Goal: Task Accomplishment & Management: Manage account settings

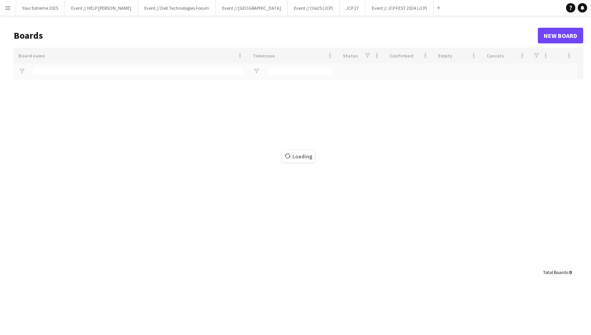
type input "***"
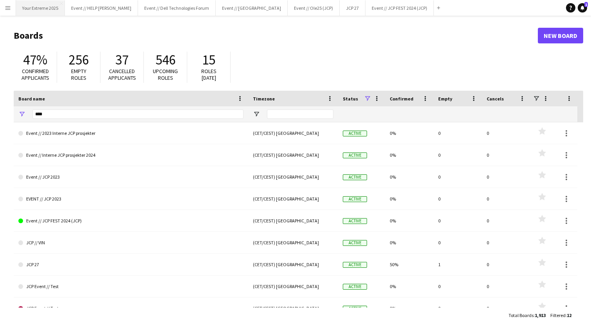
click at [48, 8] on button "Your Extreme 2025 Close" at bounding box center [40, 7] width 49 height 15
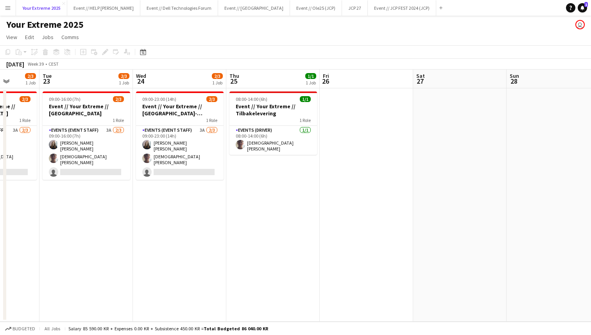
scroll to position [0, 340]
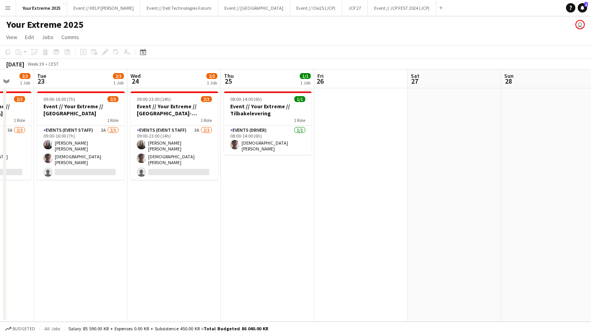
click at [352, 199] on app-date-cell at bounding box center [360, 204] width 93 height 233
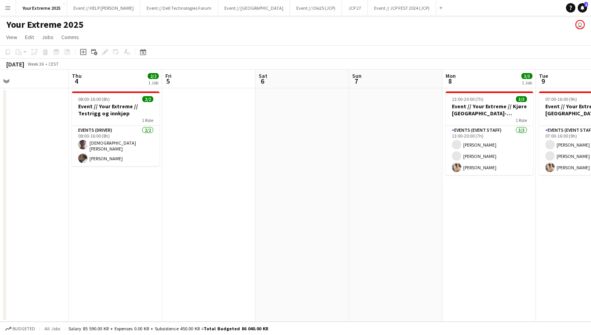
scroll to position [0, 224]
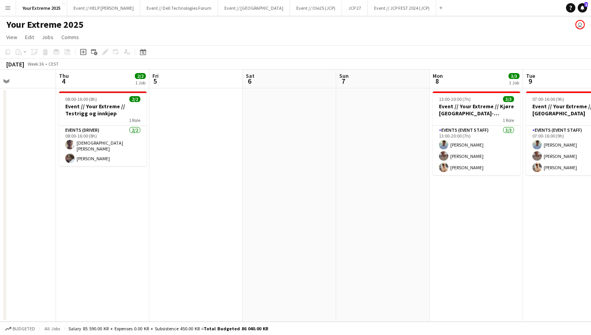
click at [203, 237] on app-date-cell at bounding box center [195, 204] width 93 height 233
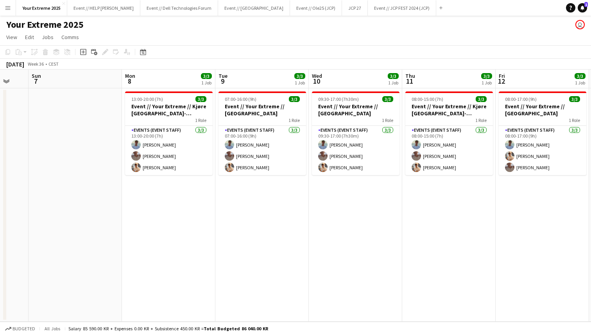
scroll to position [0, 347]
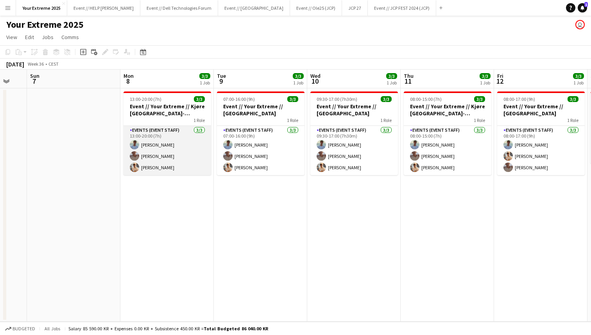
click at [164, 142] on app-card-role "Events (Event Staff) [DATE] 13:00-20:00 (7h) [PERSON_NAME] [PERSON_NAME] [PERSO…" at bounding box center [167, 150] width 88 height 49
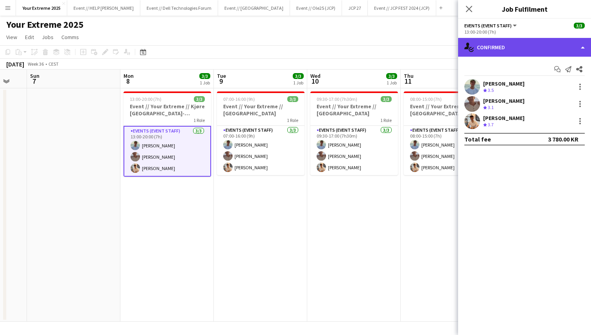
click at [556, 45] on div "single-neutral-actions-check-2 Confirmed" at bounding box center [524, 47] width 133 height 19
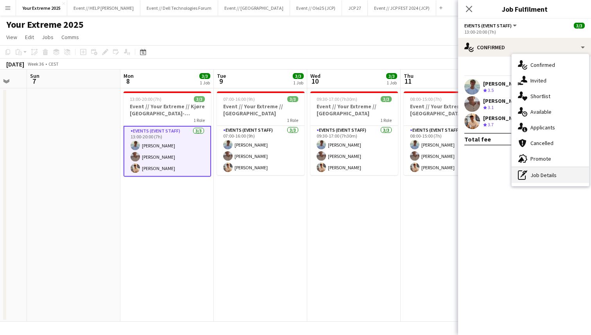
click at [552, 176] on div "pen-write Job Details" at bounding box center [549, 175] width 77 height 16
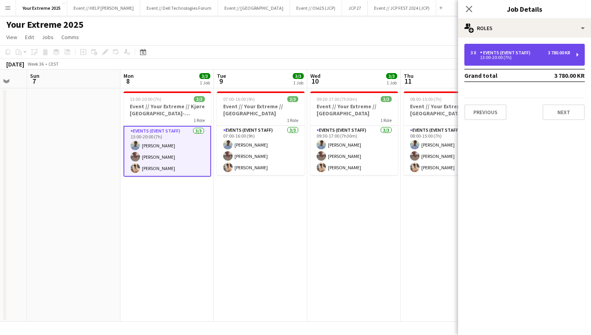
click at [549, 49] on div "3 x Events (Event Staff) 3 780.00 KR 13:00-20:00 (7h)" at bounding box center [524, 55] width 120 height 22
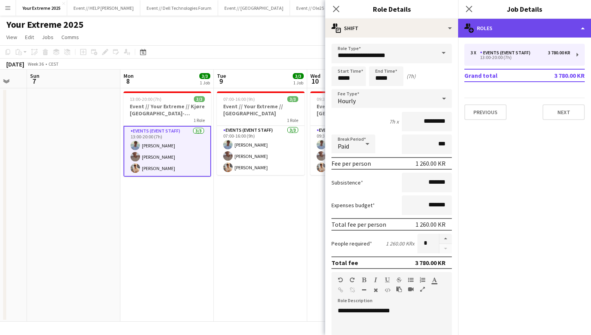
click at [554, 27] on div "multiple-users-add Roles" at bounding box center [524, 28] width 133 height 19
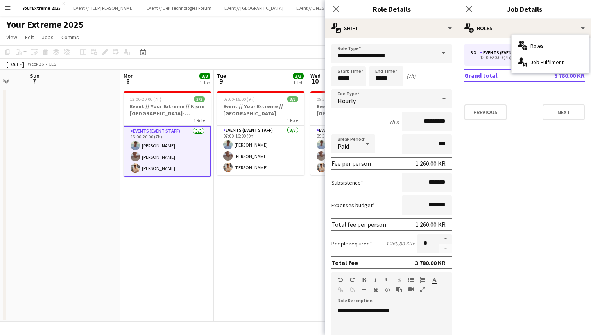
click at [537, 135] on mat-expansion-panel "pencil3 General details 3 x Events (Event Staff) 3 780.00 KR 13:00-20:00 (7h) G…" at bounding box center [524, 186] width 133 height 297
click at [238, 218] on app-date-cell "07:00-16:00 (9h) 3/3 Event // Your Extreme // Trondheim 1 Role Events (Event St…" at bounding box center [260, 204] width 93 height 233
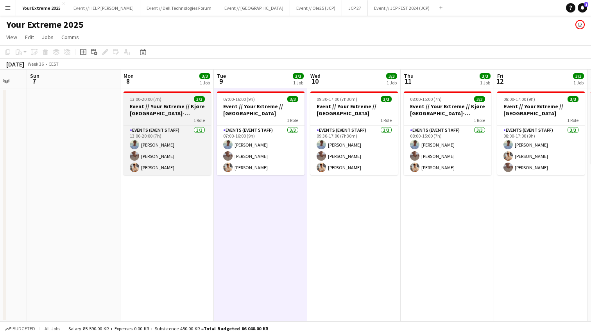
click at [174, 116] on h3 "Event // Your Extreme // Kjøre [GEOGRAPHIC_DATA]-[GEOGRAPHIC_DATA]" at bounding box center [167, 110] width 88 height 14
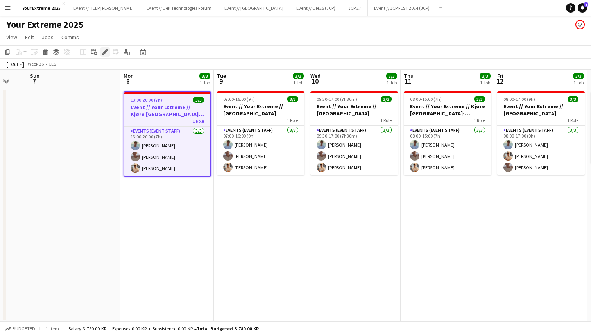
click at [104, 53] on icon at bounding box center [105, 52] width 4 height 4
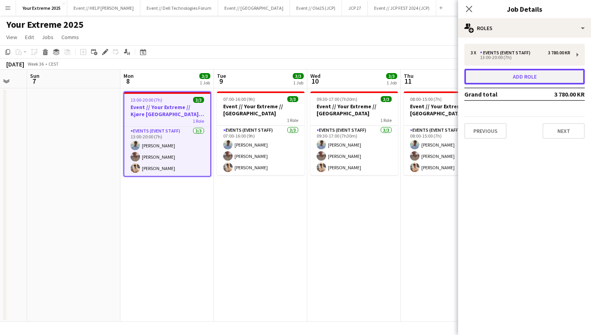
click at [533, 74] on button "Add role" at bounding box center [524, 77] width 120 height 16
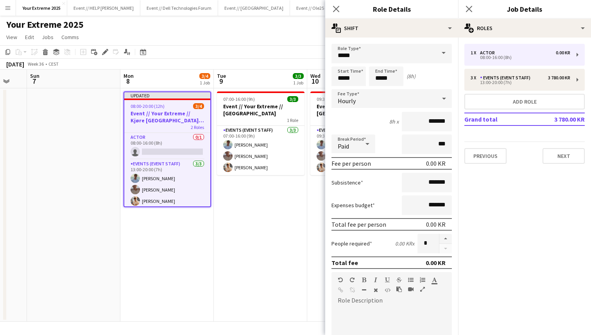
click at [442, 52] on span at bounding box center [443, 53] width 16 height 19
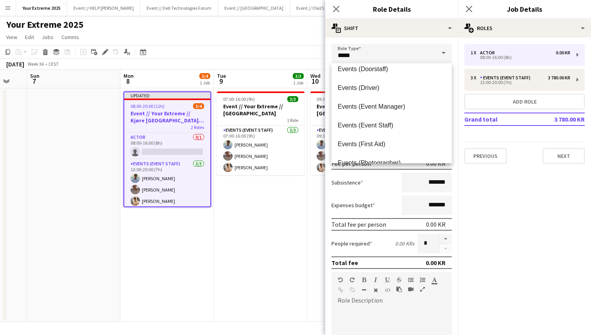
scroll to position [184, 0]
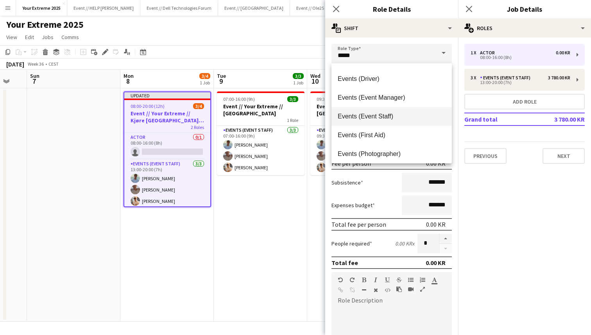
click at [403, 118] on span "Events (Event Staff)" at bounding box center [392, 116] width 108 height 7
type input "**********"
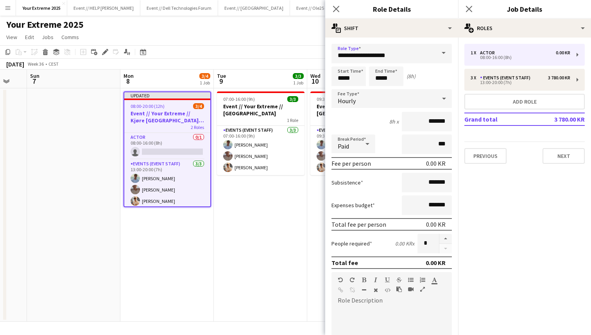
click at [380, 126] on div "8h x *******" at bounding box center [391, 122] width 120 height 20
click at [341, 78] on input "*****" at bounding box center [348, 76] width 34 height 20
type input "*****"
click at [340, 62] on div at bounding box center [341, 63] width 16 height 8
click at [378, 120] on div "7h x *******" at bounding box center [391, 122] width 120 height 20
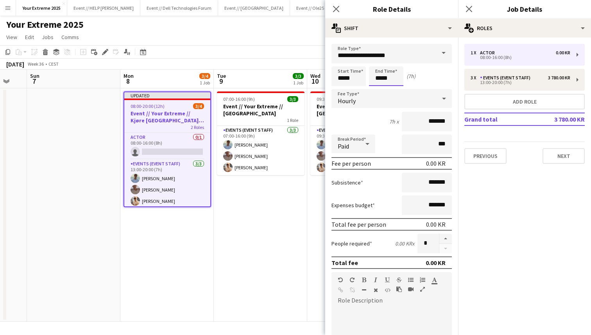
click at [379, 78] on input "*****" at bounding box center [386, 76] width 34 height 20
click at [378, 91] on div at bounding box center [378, 90] width 16 height 8
type input "*****"
click at [378, 91] on div at bounding box center [378, 90] width 16 height 8
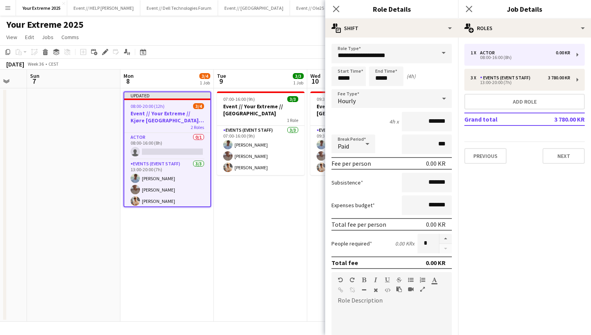
click at [383, 130] on div "4h x *******" at bounding box center [391, 122] width 120 height 20
click at [419, 121] on input "*******" at bounding box center [427, 122] width 50 height 20
type input "*********"
click at [393, 139] on div "Break Period Paid ***" at bounding box center [391, 144] width 120 height 20
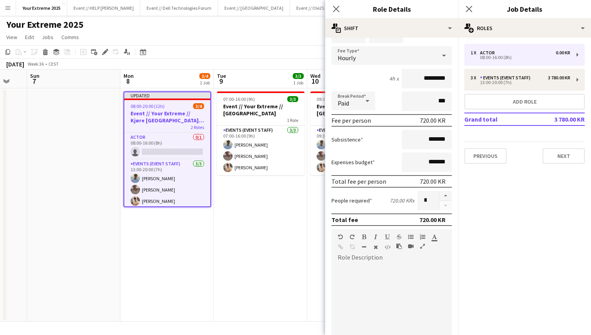
scroll to position [58, 0]
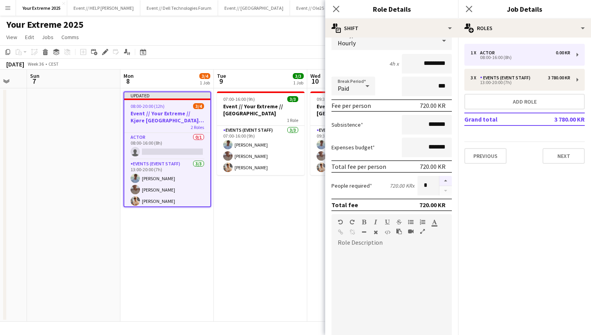
click at [445, 179] on button "button" at bounding box center [445, 181] width 13 height 10
click at [444, 190] on button "button" at bounding box center [445, 191] width 13 height 10
type input "*"
click at [393, 149] on div "Expenses budget *******" at bounding box center [391, 148] width 120 height 20
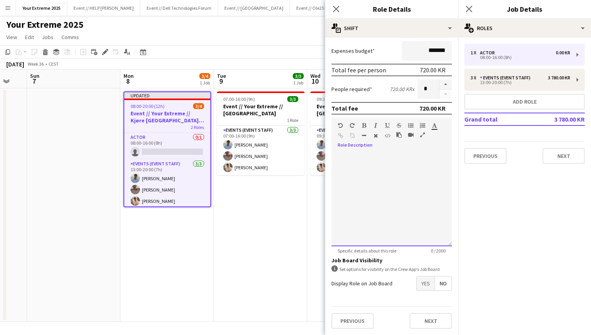
click at [419, 177] on div at bounding box center [391, 199] width 120 height 94
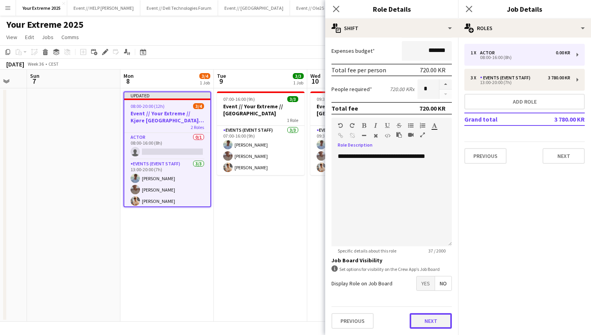
click at [429, 321] on button "Next" at bounding box center [430, 321] width 42 height 16
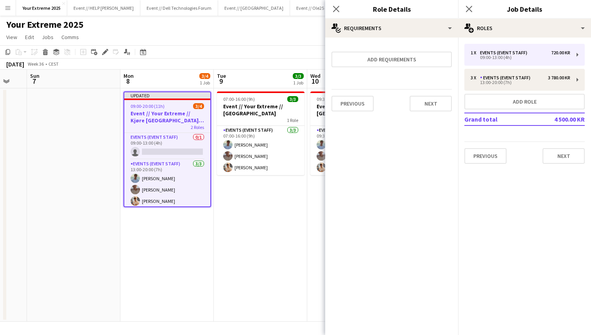
scroll to position [0, 0]
click at [433, 109] on button "Next" at bounding box center [430, 104] width 42 height 16
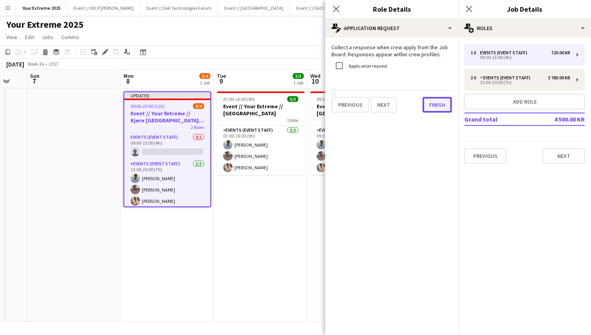
click at [434, 107] on button "Finish" at bounding box center [436, 105] width 29 height 16
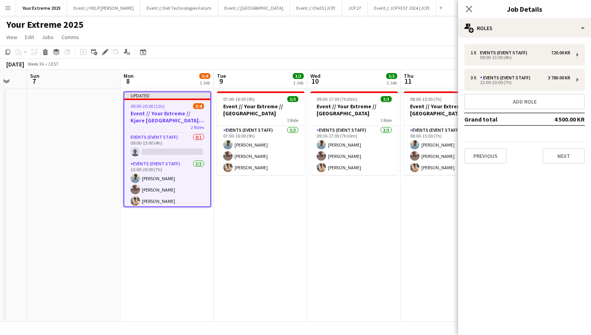
click at [270, 241] on app-date-cell "07:00-16:00 (9h) 3/3 Event // Your Extreme // Trondheim 1 Role Events (Event St…" at bounding box center [260, 204] width 93 height 233
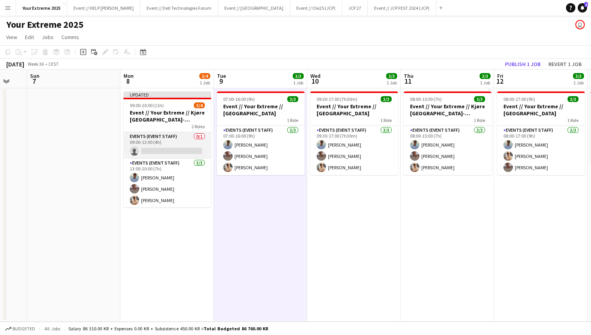
click at [173, 150] on app-card-role "Events (Event Staff) 0/1 09:00-13:00 (4h) single-neutral-actions" at bounding box center [167, 145] width 88 height 27
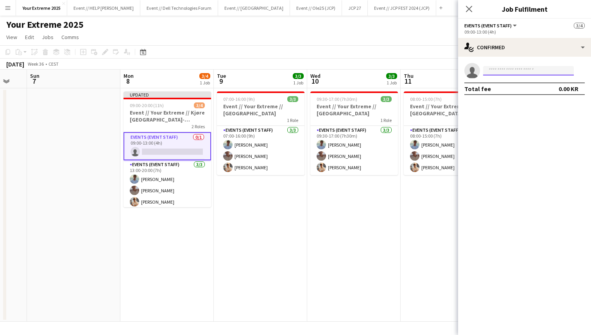
click at [526, 70] on input at bounding box center [528, 70] width 91 height 9
type input "*******"
click at [517, 86] on span "[EMAIL_ADDRESS][DOMAIN_NAME]" at bounding box center [528, 88] width 78 height 6
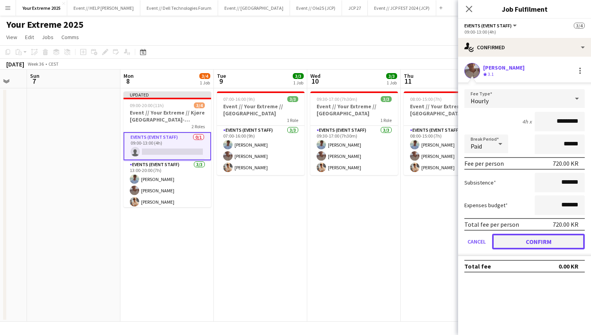
click at [535, 243] on button "Confirm" at bounding box center [538, 242] width 93 height 16
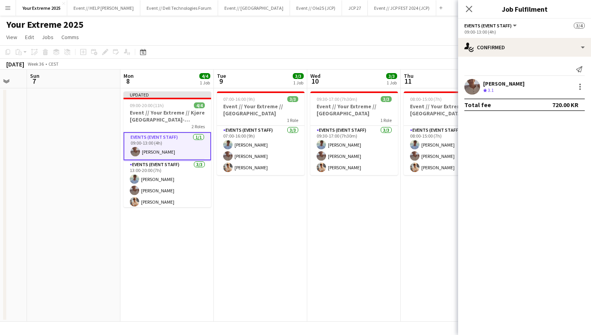
click at [411, 259] on app-date-cell "08:00-15:00 (7h) 3/3 Event // Your Extreme // Kjøre [GEOGRAPHIC_DATA]-[GEOGRAPH…" at bounding box center [446, 204] width 93 height 233
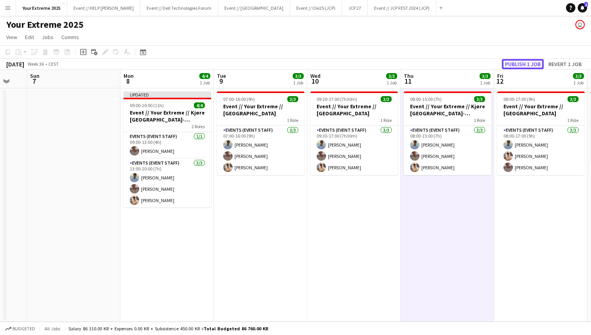
click at [526, 64] on button "Publish 1 job" at bounding box center [523, 64] width 42 height 10
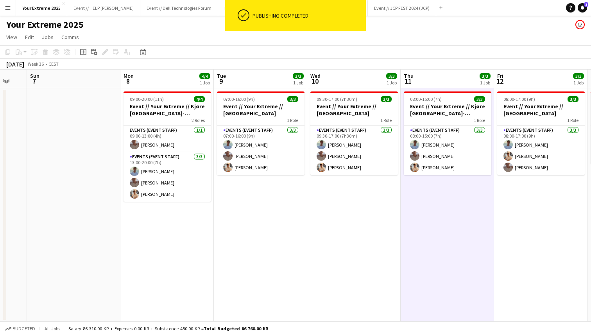
click at [82, 225] on app-date-cell at bounding box center [73, 204] width 93 height 233
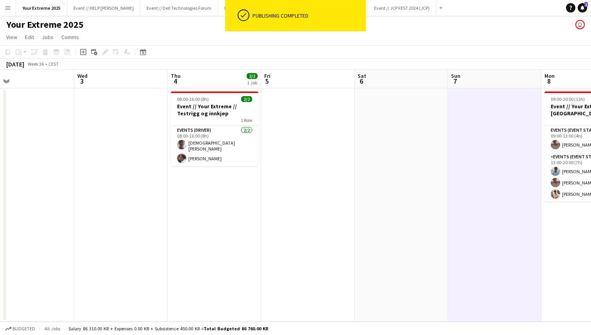
scroll to position [0, 195]
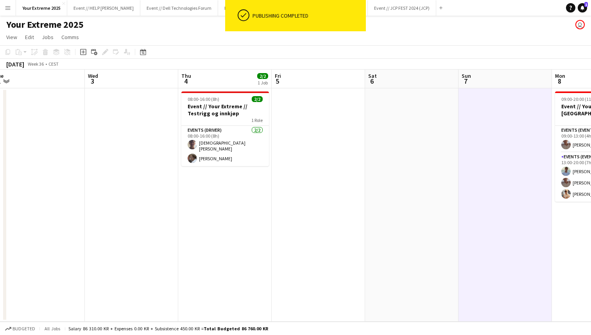
click at [81, 217] on app-date-cell at bounding box center [37, 204] width 93 height 233
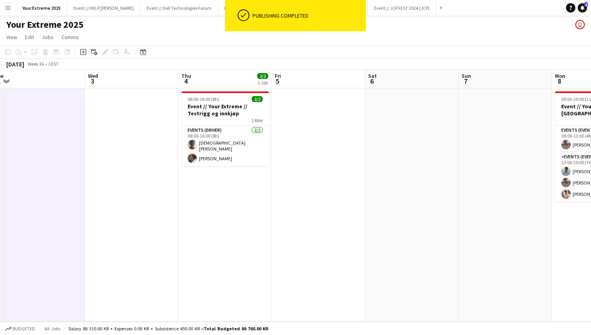
click at [107, 222] on app-date-cell at bounding box center [131, 204] width 93 height 233
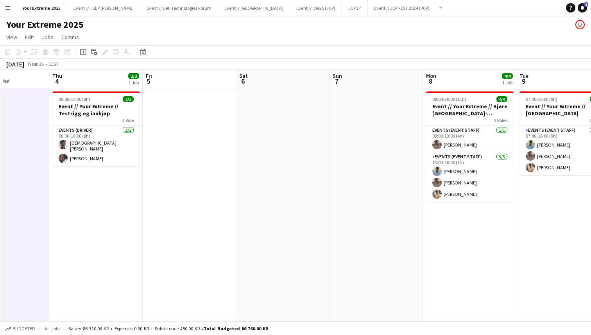
scroll to position [0, 222]
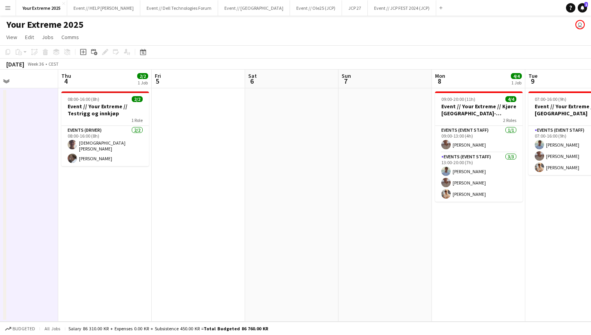
click at [201, 164] on app-date-cell at bounding box center [198, 204] width 93 height 233
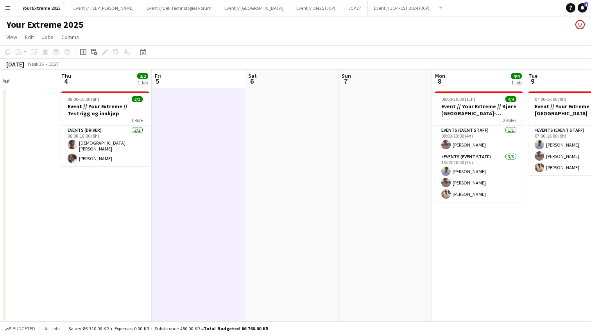
click at [308, 31] on app-page-menu "View Day view expanded Day view collapsed Month view Date picker Jump to [DATE]…" at bounding box center [295, 37] width 591 height 15
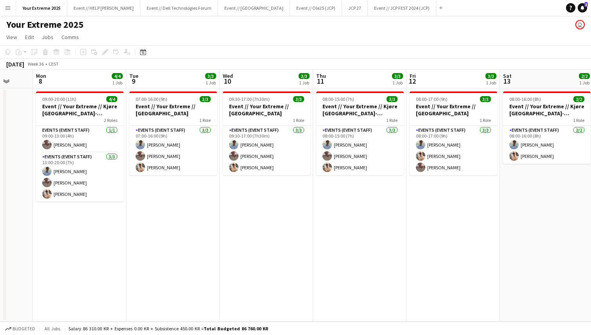
scroll to position [0, 259]
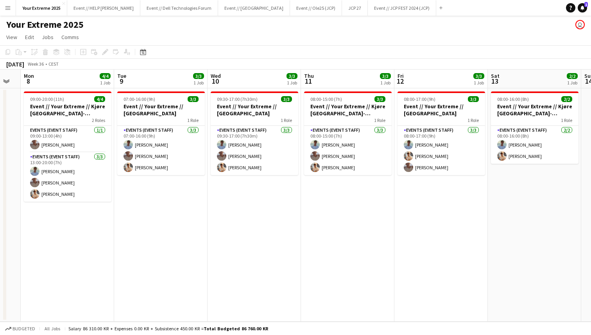
click at [320, 29] on div "Your Extreme 2025 user" at bounding box center [295, 23] width 591 height 15
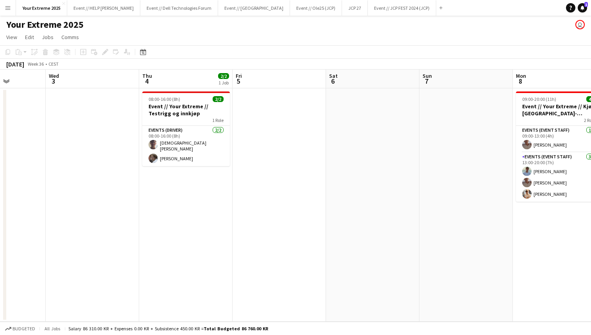
scroll to position [0, 230]
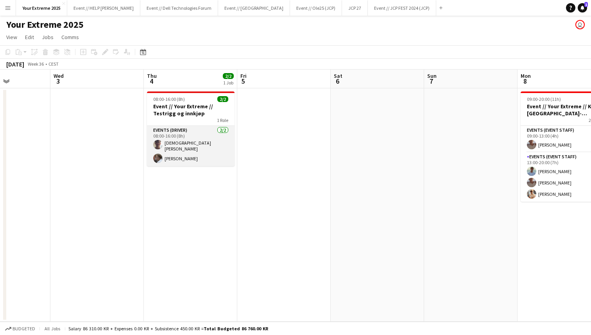
click at [183, 137] on app-card-role "Events (Driver) [DATE] 08:00-16:00 (8h) [PERSON_NAME] [PERSON_NAME]" at bounding box center [191, 146] width 88 height 40
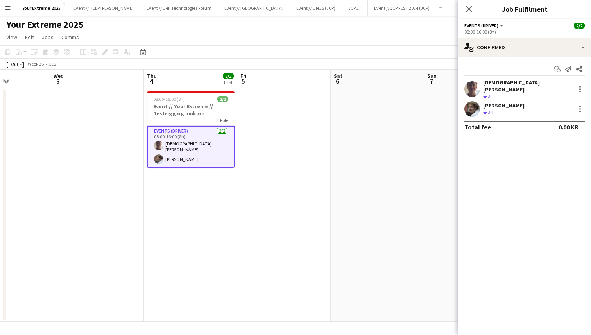
click at [314, 147] on app-date-cell at bounding box center [283, 204] width 93 height 233
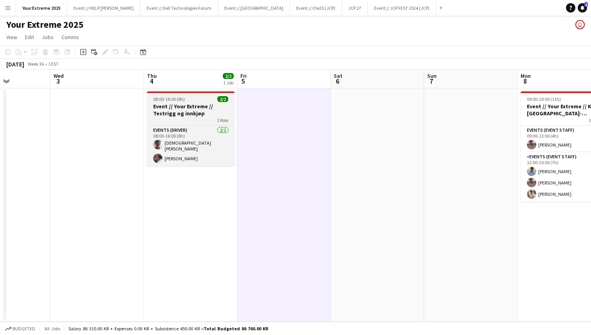
click at [173, 111] on h3 "Event // Your Extreme // Testrigg og innkjøp" at bounding box center [191, 110] width 88 height 14
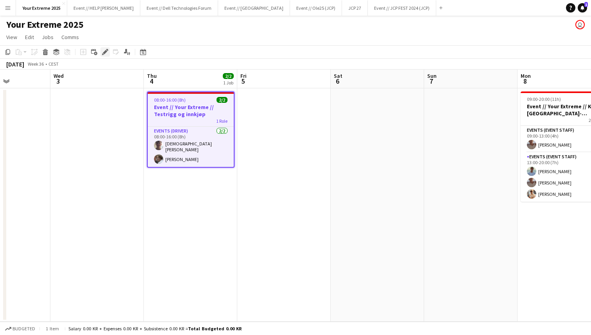
click at [107, 52] on icon "Edit" at bounding box center [105, 52] width 6 height 6
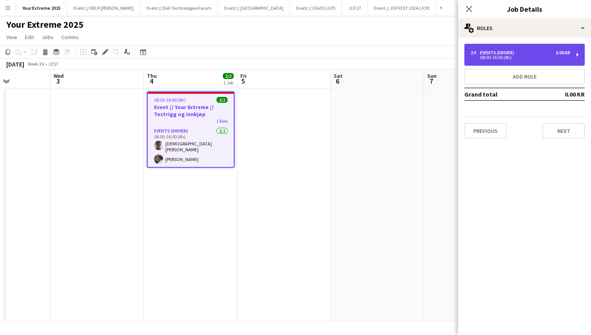
click at [543, 58] on div "08:00-16:00 (8h)" at bounding box center [520, 57] width 100 height 4
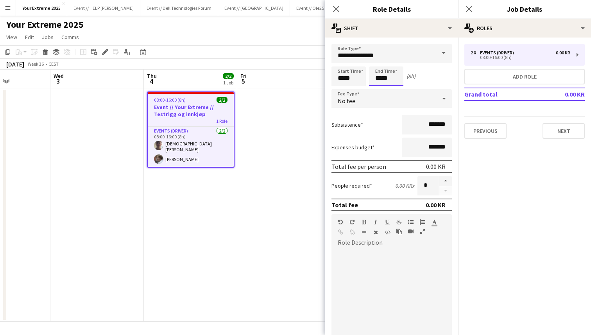
click at [380, 77] on input "*****" at bounding box center [386, 76] width 34 height 20
click at [377, 88] on div at bounding box center [378, 90] width 16 height 8
click at [379, 89] on div at bounding box center [378, 90] width 16 height 8
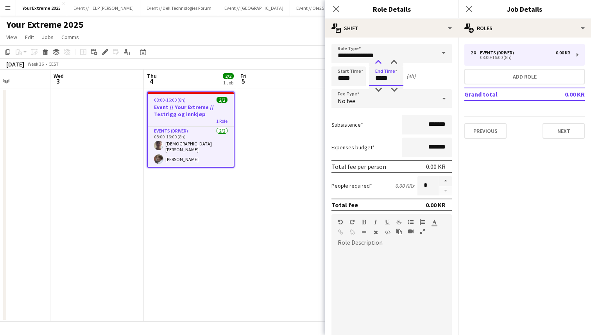
type input "*****"
click at [377, 61] on div at bounding box center [378, 63] width 16 height 8
click at [382, 131] on div "Subsistence *******" at bounding box center [391, 125] width 120 height 20
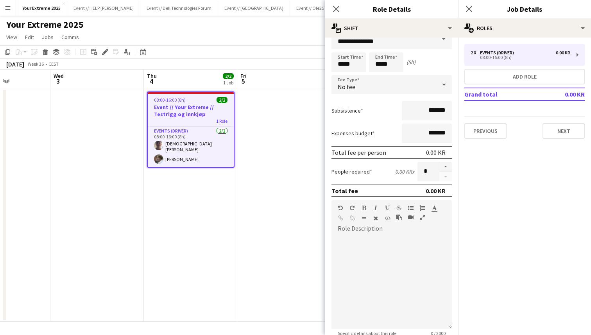
scroll to position [97, 0]
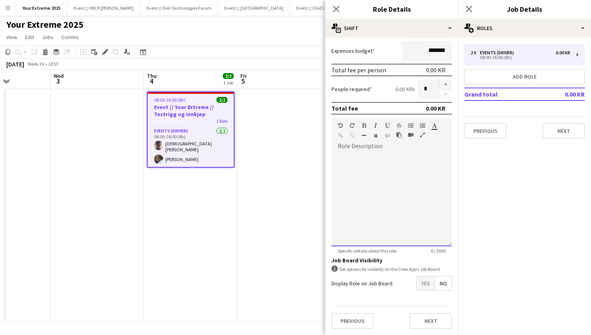
click at [411, 175] on div at bounding box center [391, 199] width 120 height 94
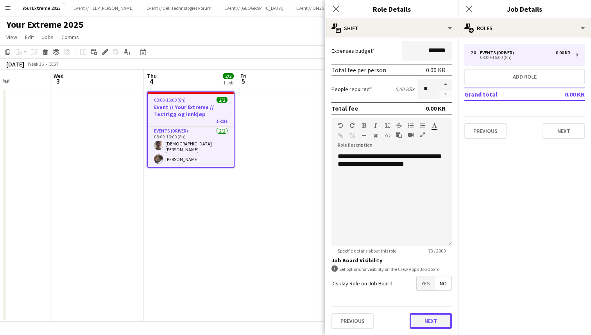
click at [428, 319] on button "Next" at bounding box center [430, 321] width 42 height 16
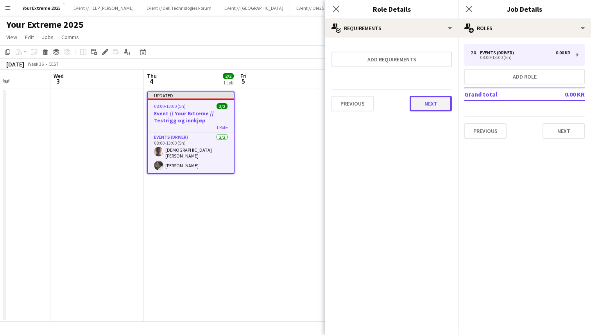
click at [429, 107] on button "Next" at bounding box center [430, 104] width 42 height 16
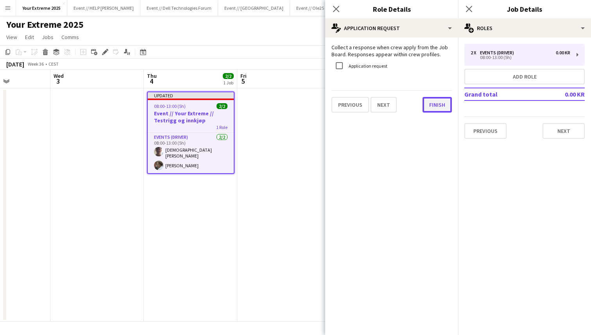
click at [434, 107] on button "Finish" at bounding box center [436, 105] width 29 height 16
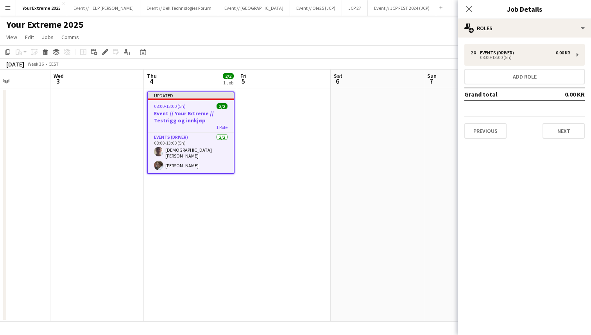
click at [302, 167] on app-date-cell at bounding box center [283, 204] width 93 height 233
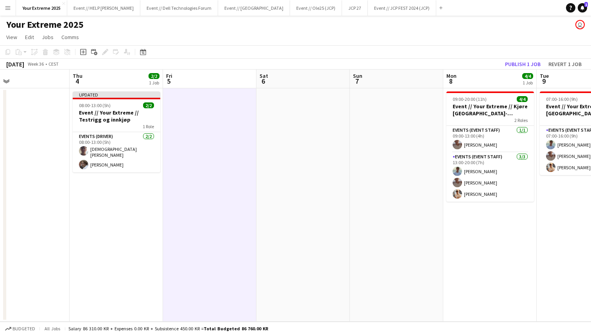
scroll to position [0, 305]
click at [526, 66] on button "Publish 1 job" at bounding box center [523, 64] width 42 height 10
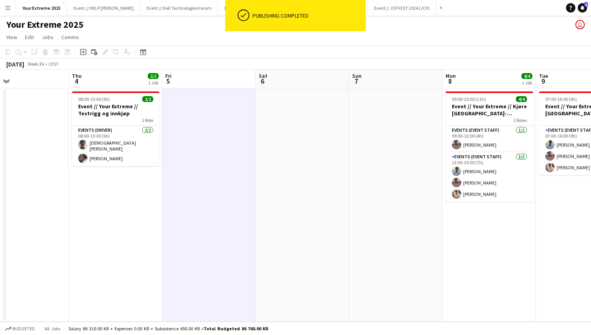
click at [409, 151] on app-date-cell at bounding box center [395, 204] width 93 height 233
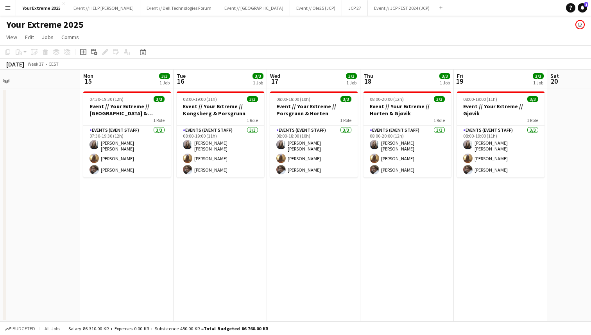
scroll to position [0, 204]
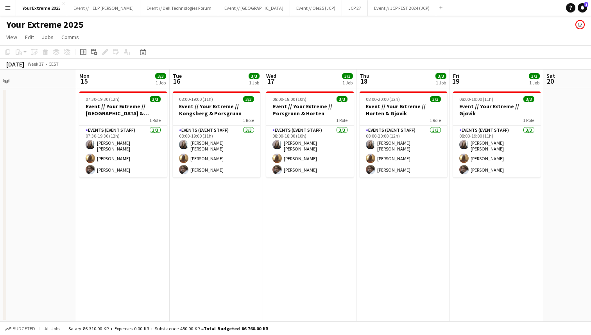
click at [44, 247] on app-date-cell at bounding box center [29, 204] width 93 height 233
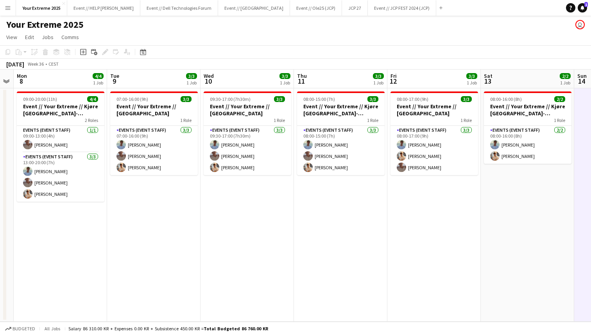
scroll to position [0, 347]
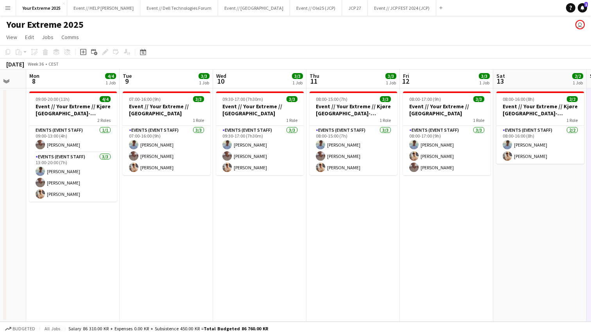
click at [199, 29] on div "Your Extreme 2025 user" at bounding box center [295, 23] width 591 height 15
